Goal: Information Seeking & Learning: Learn about a topic

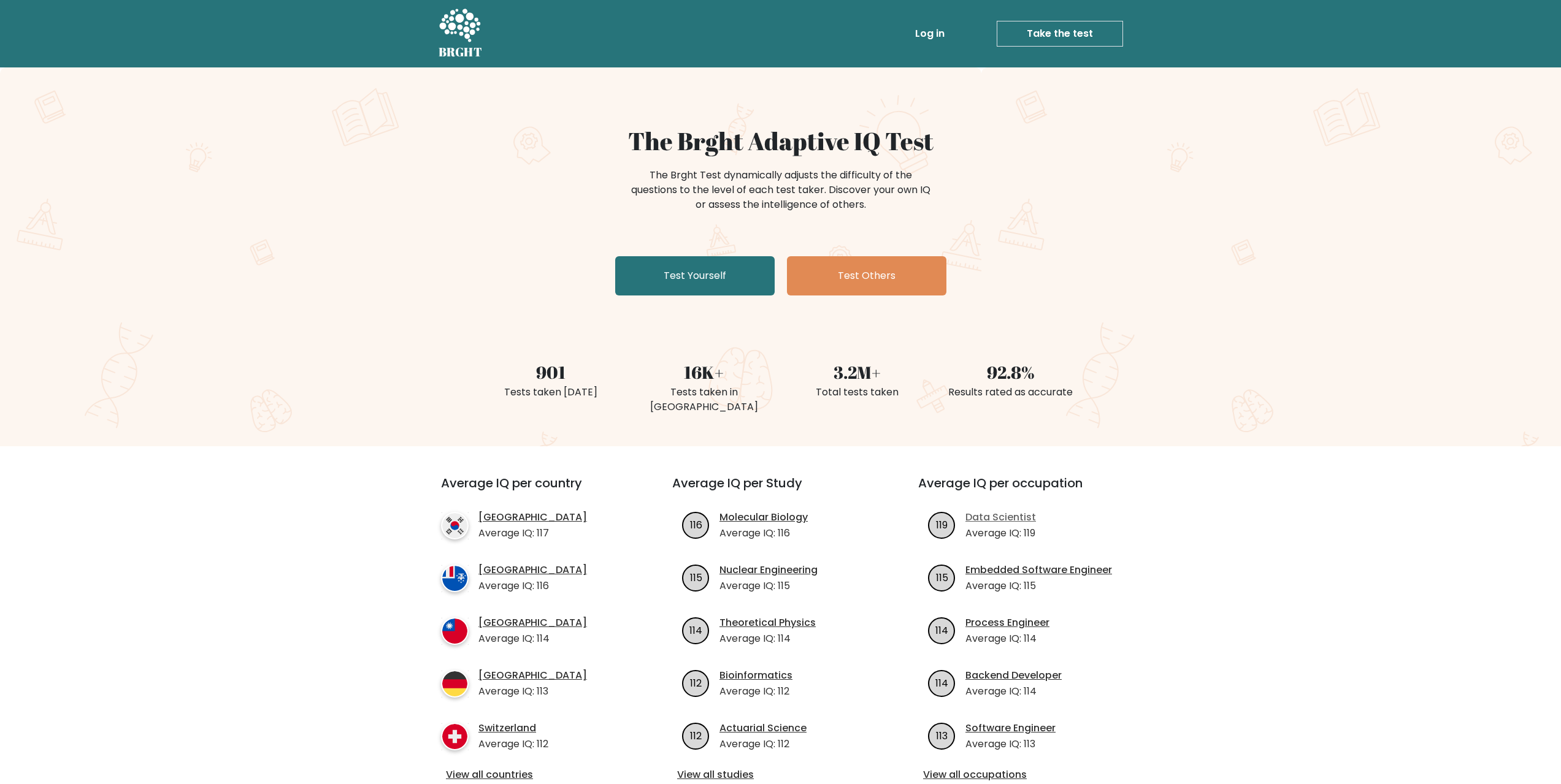
click at [995, 510] on link "Data Scientist" at bounding box center [1000, 517] width 70 height 15
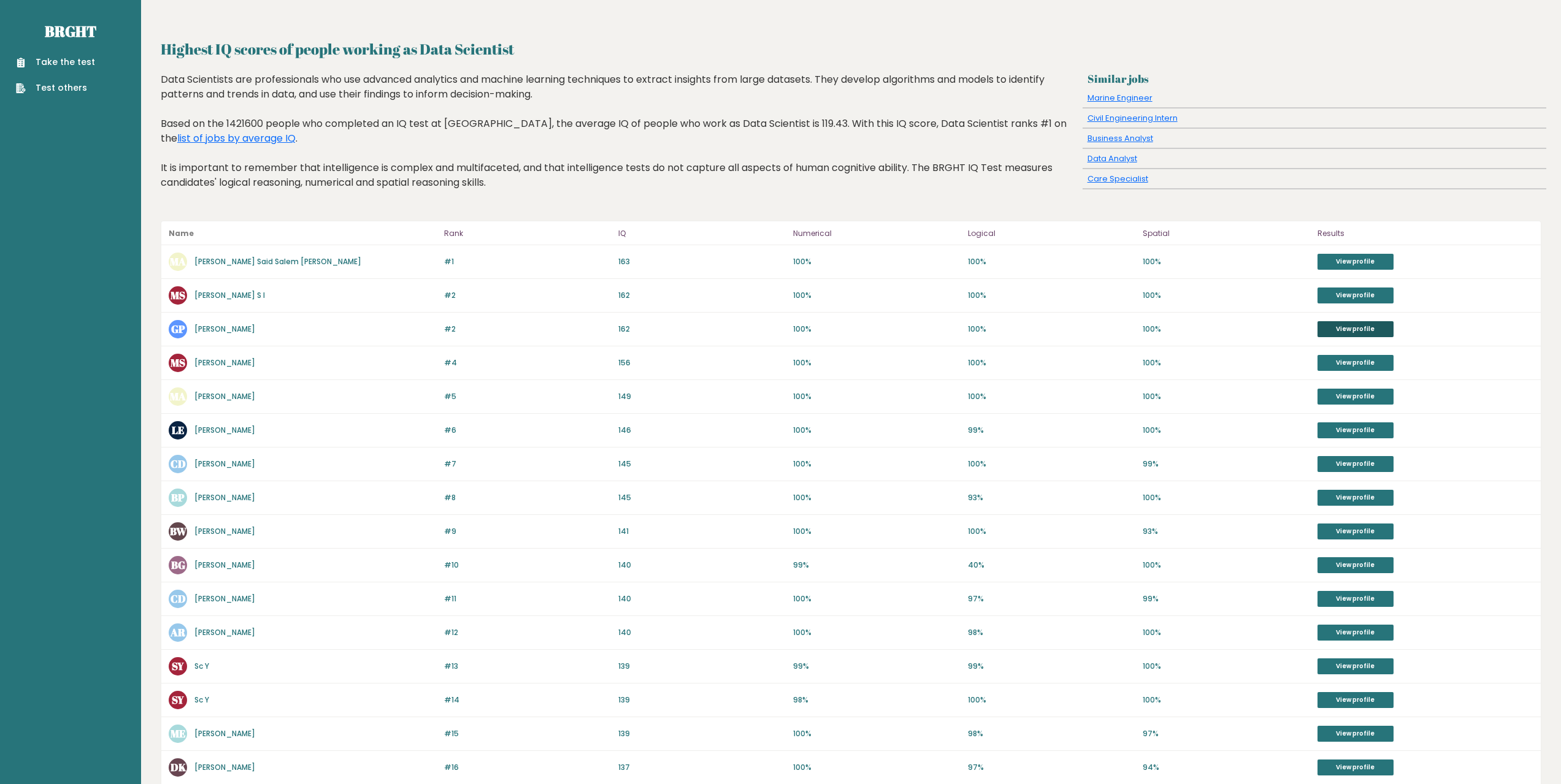
click at [1356, 328] on link "View profile" at bounding box center [1356, 329] width 76 height 16
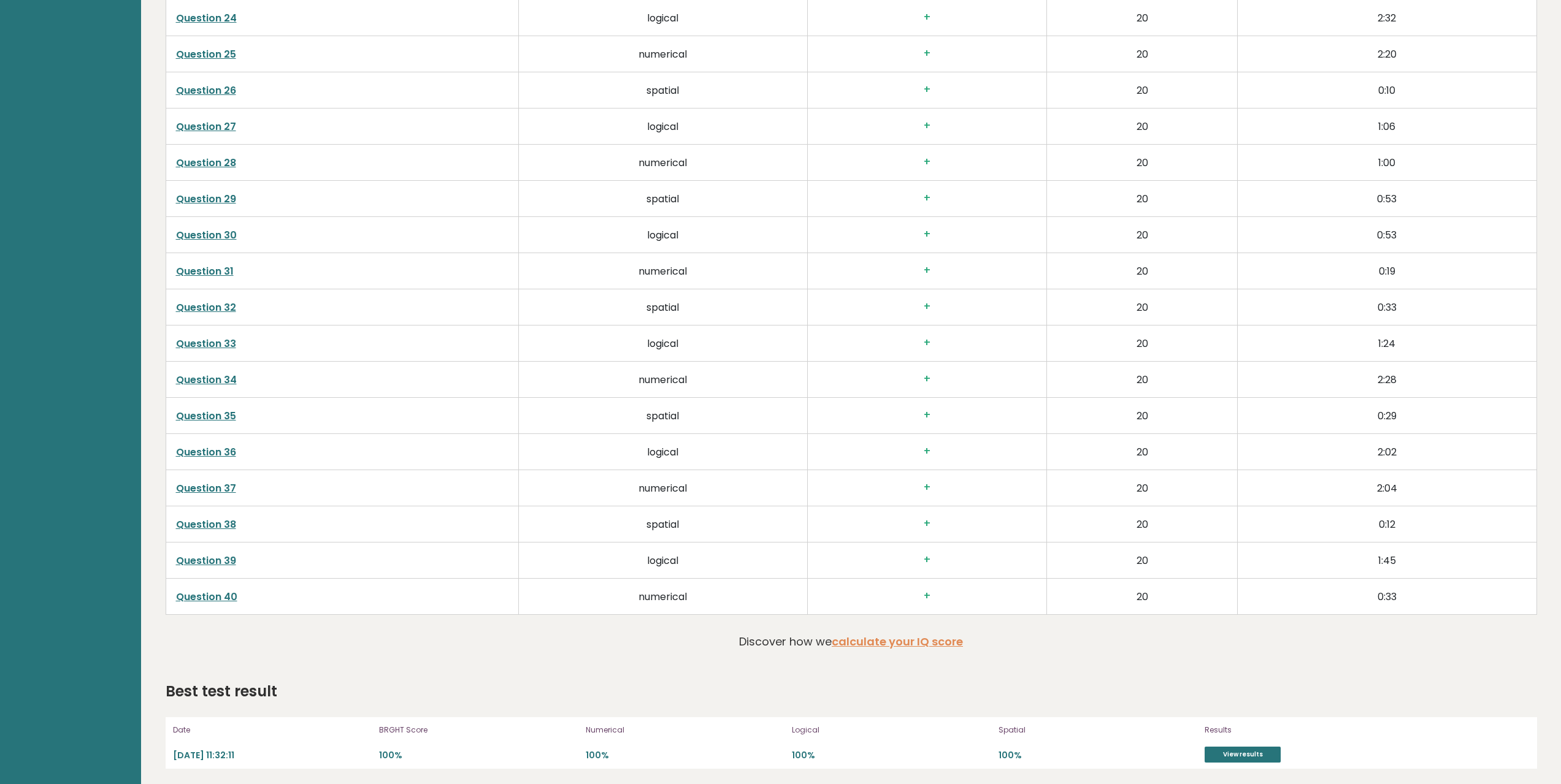
scroll to position [3093, 0]
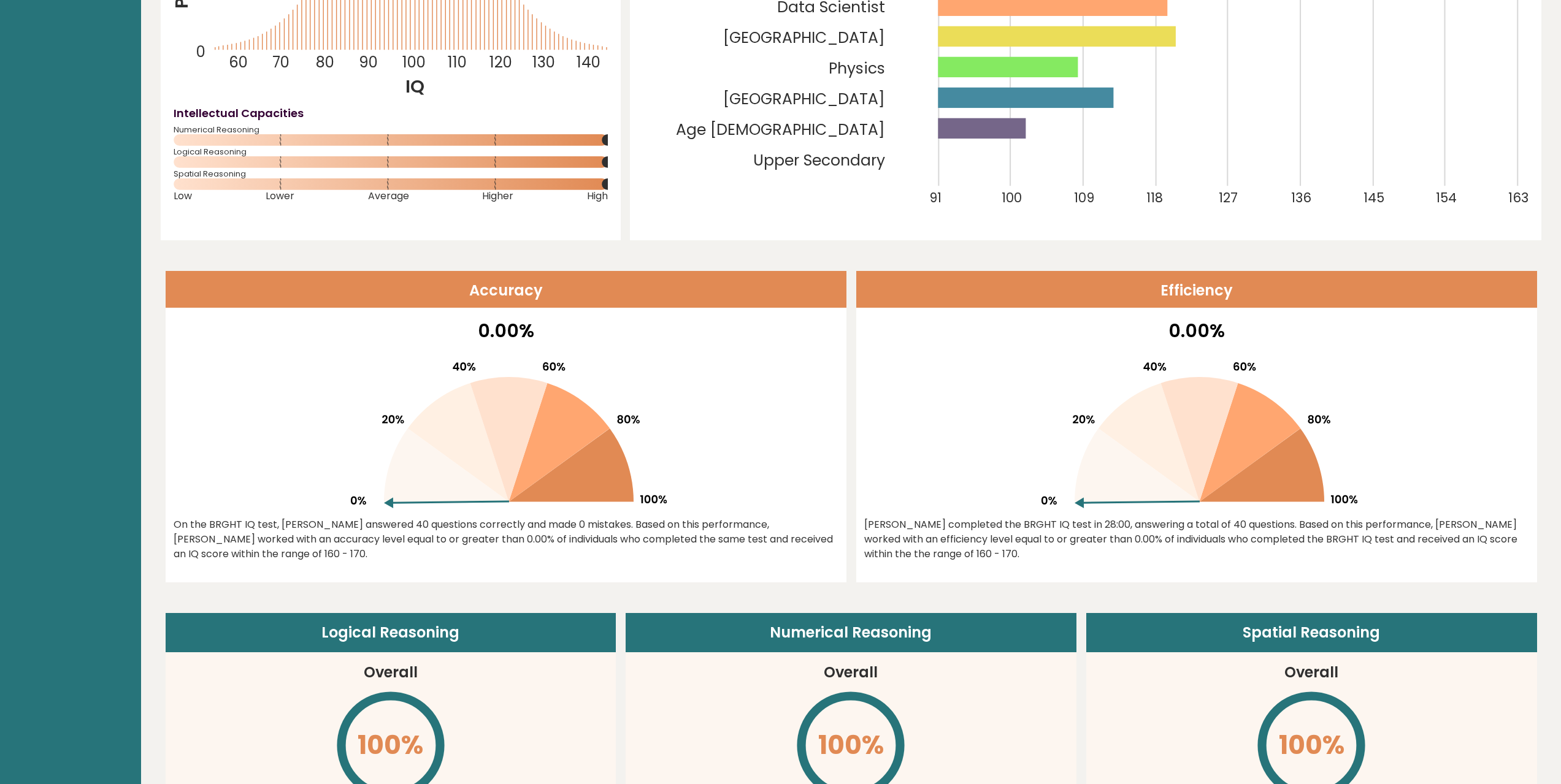
scroll to position [0, 0]
